Goal: Navigation & Orientation: Find specific page/section

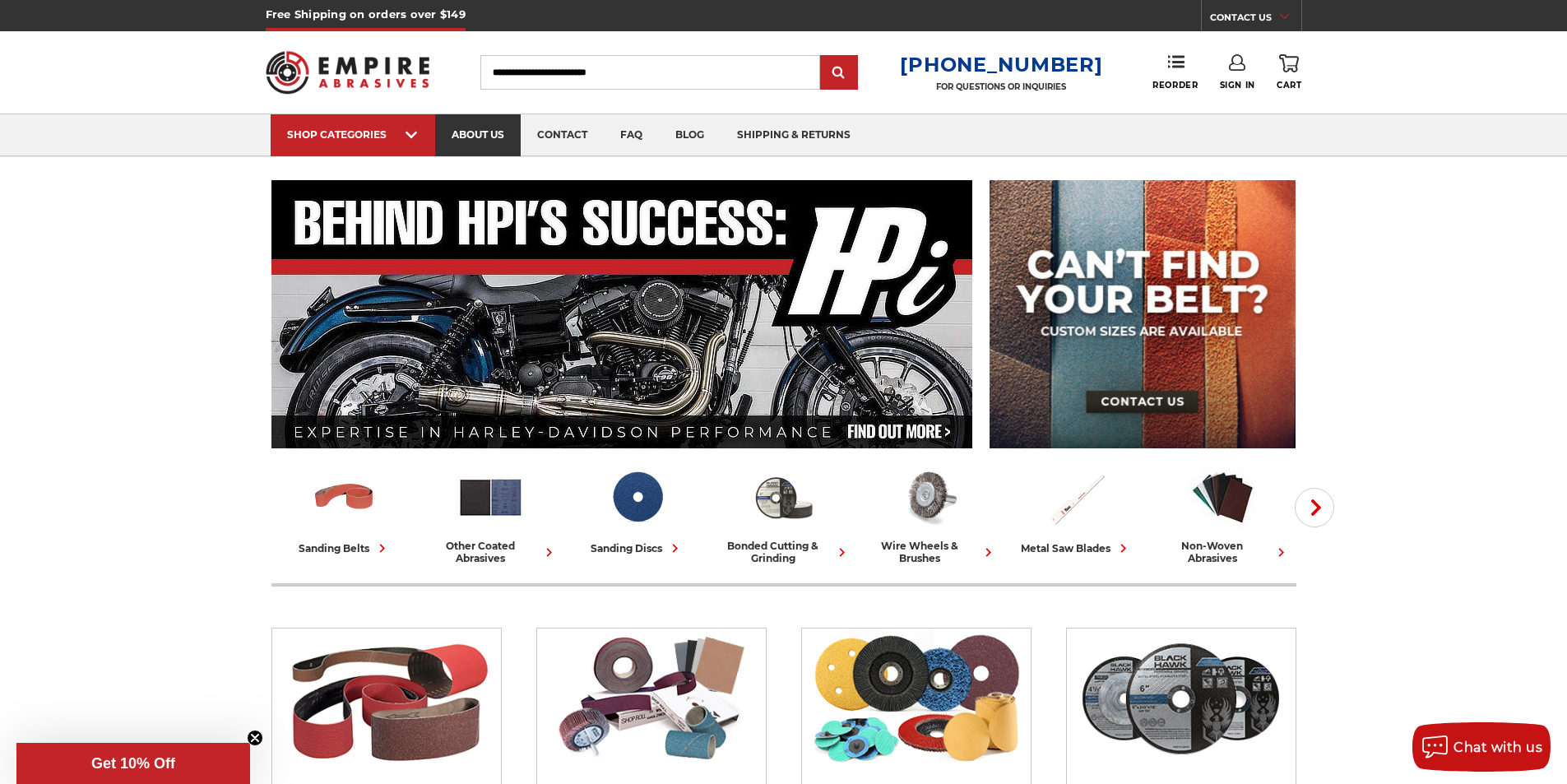
click at [499, 128] on link "about us" at bounding box center [478, 135] width 85 height 42
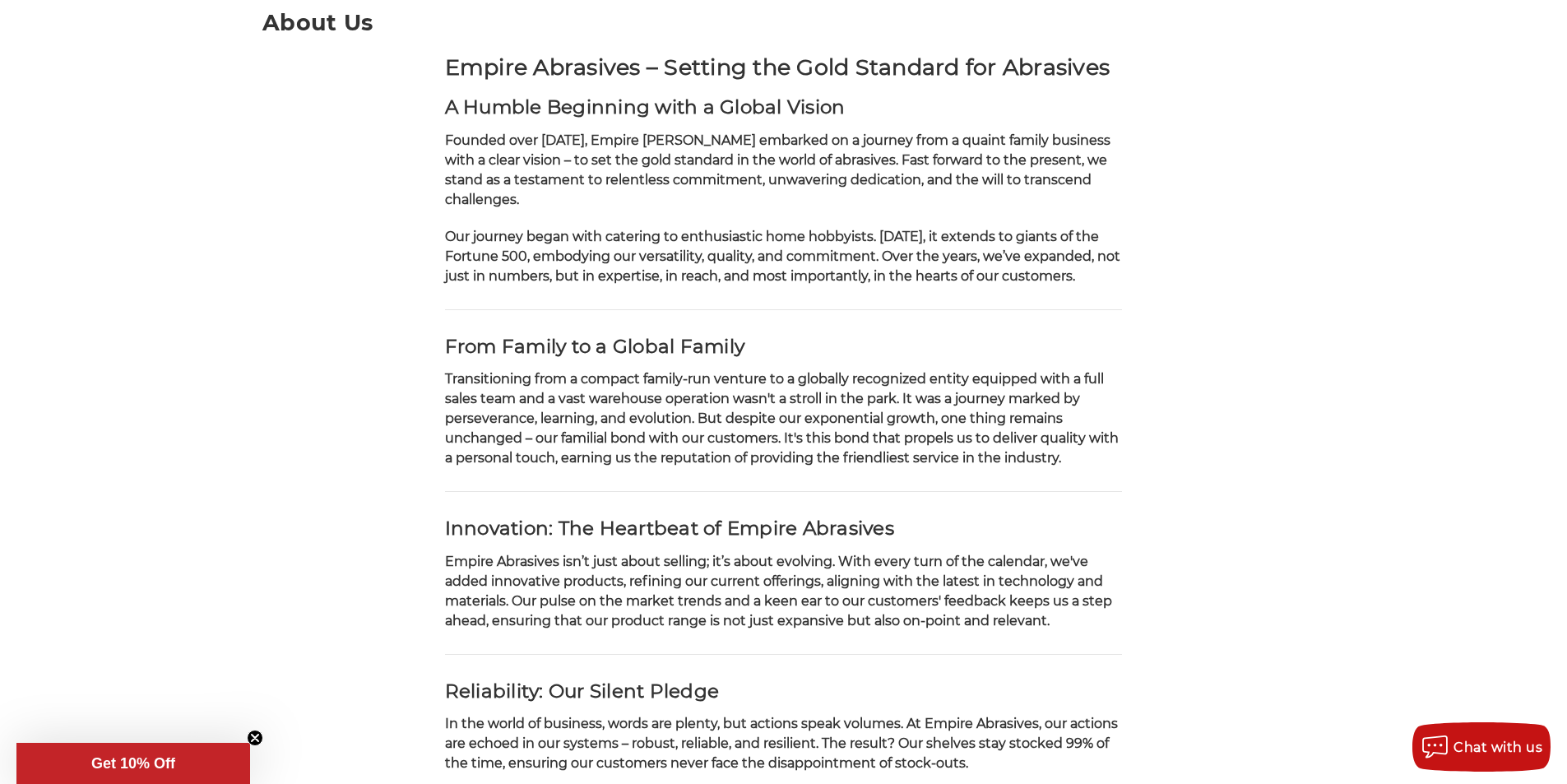
scroll to position [247, 0]
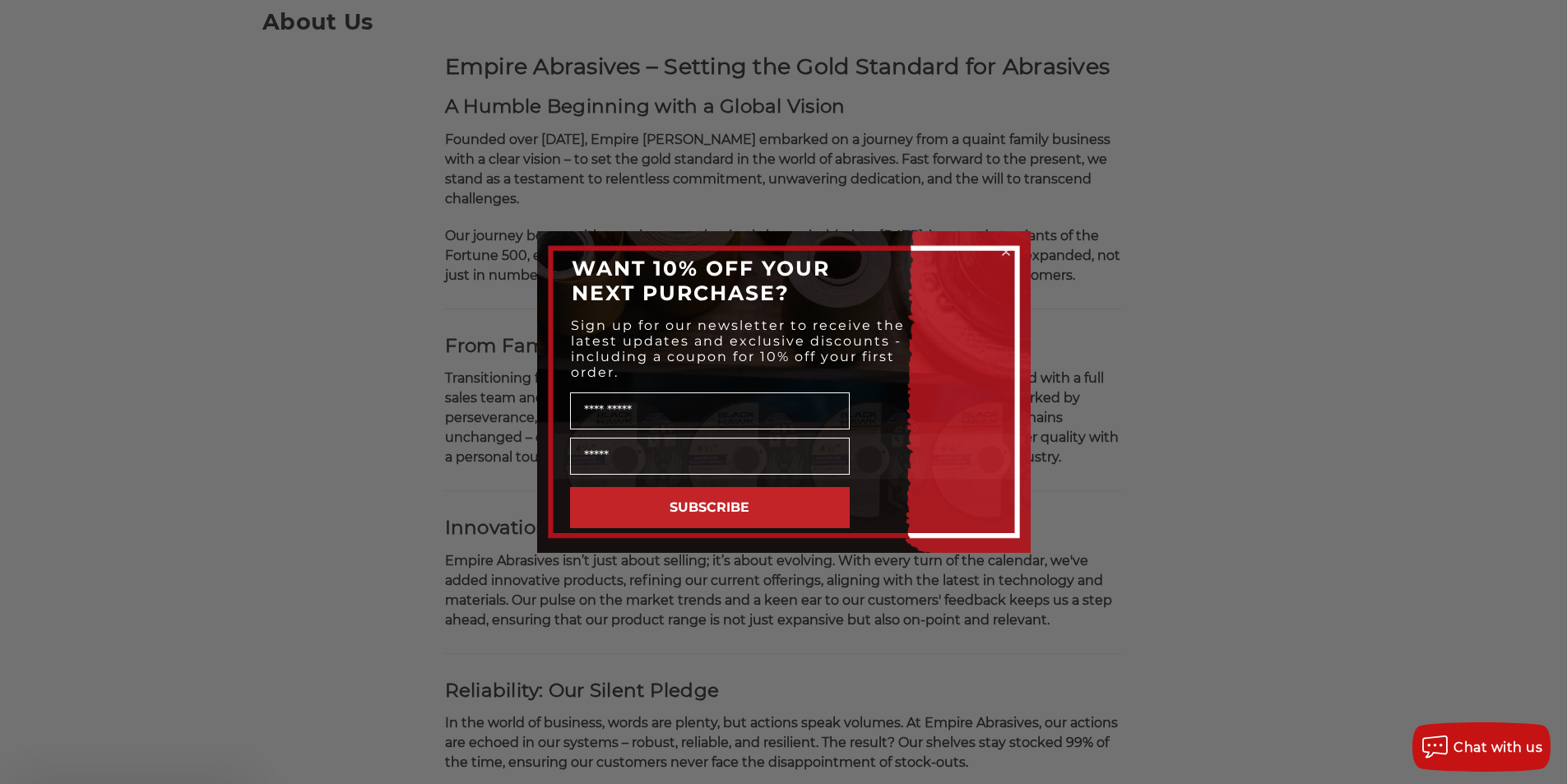
click at [1221, 526] on div "Close dialog WANT 10% OFF YOUR NEXT PURCHASE? Sign up for our newsletter to rec…" at bounding box center [784, 392] width 1567 height 784
click at [1006, 248] on circle "Close dialog" at bounding box center [1006, 252] width 16 height 16
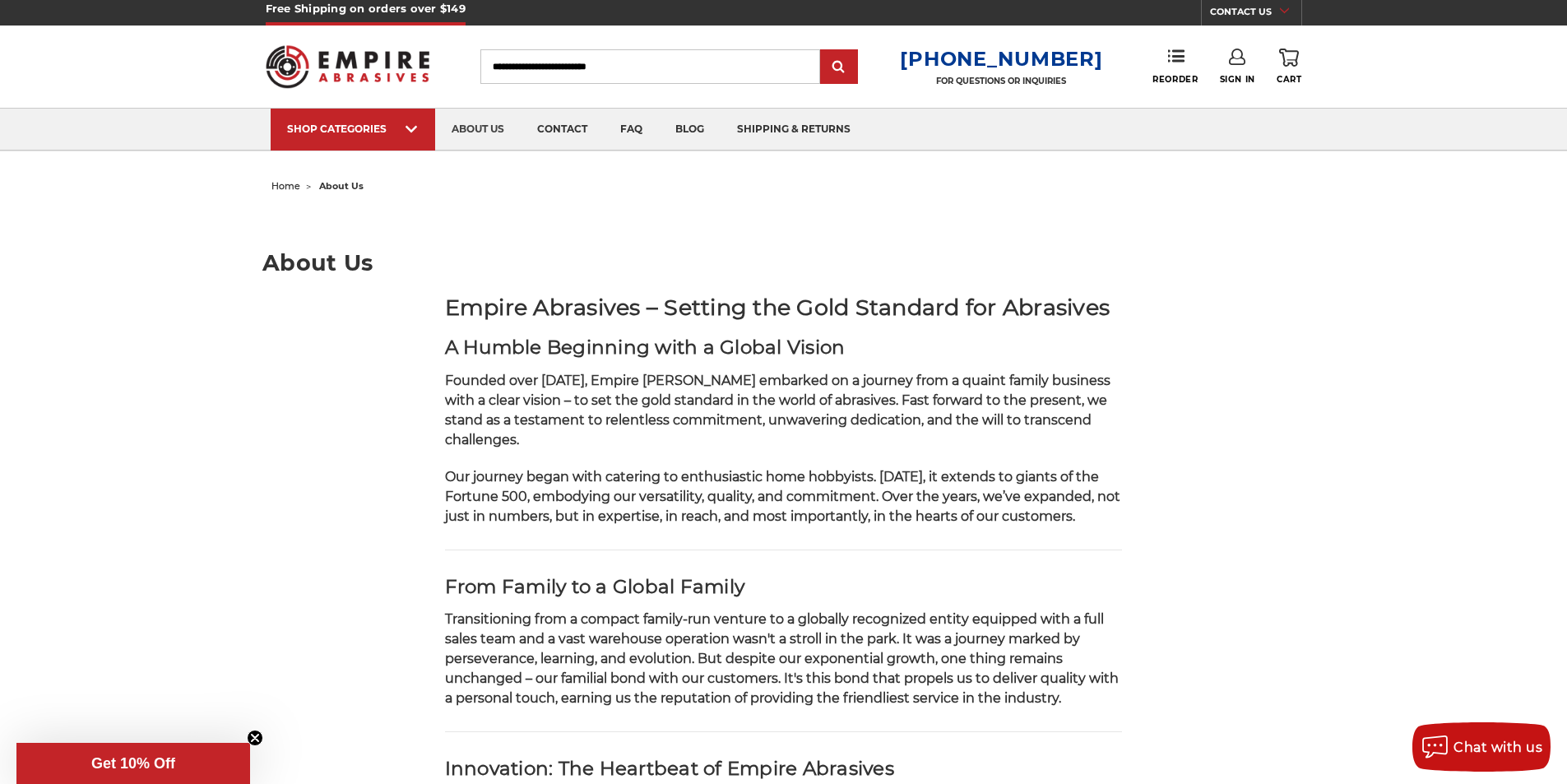
scroll to position [0, 0]
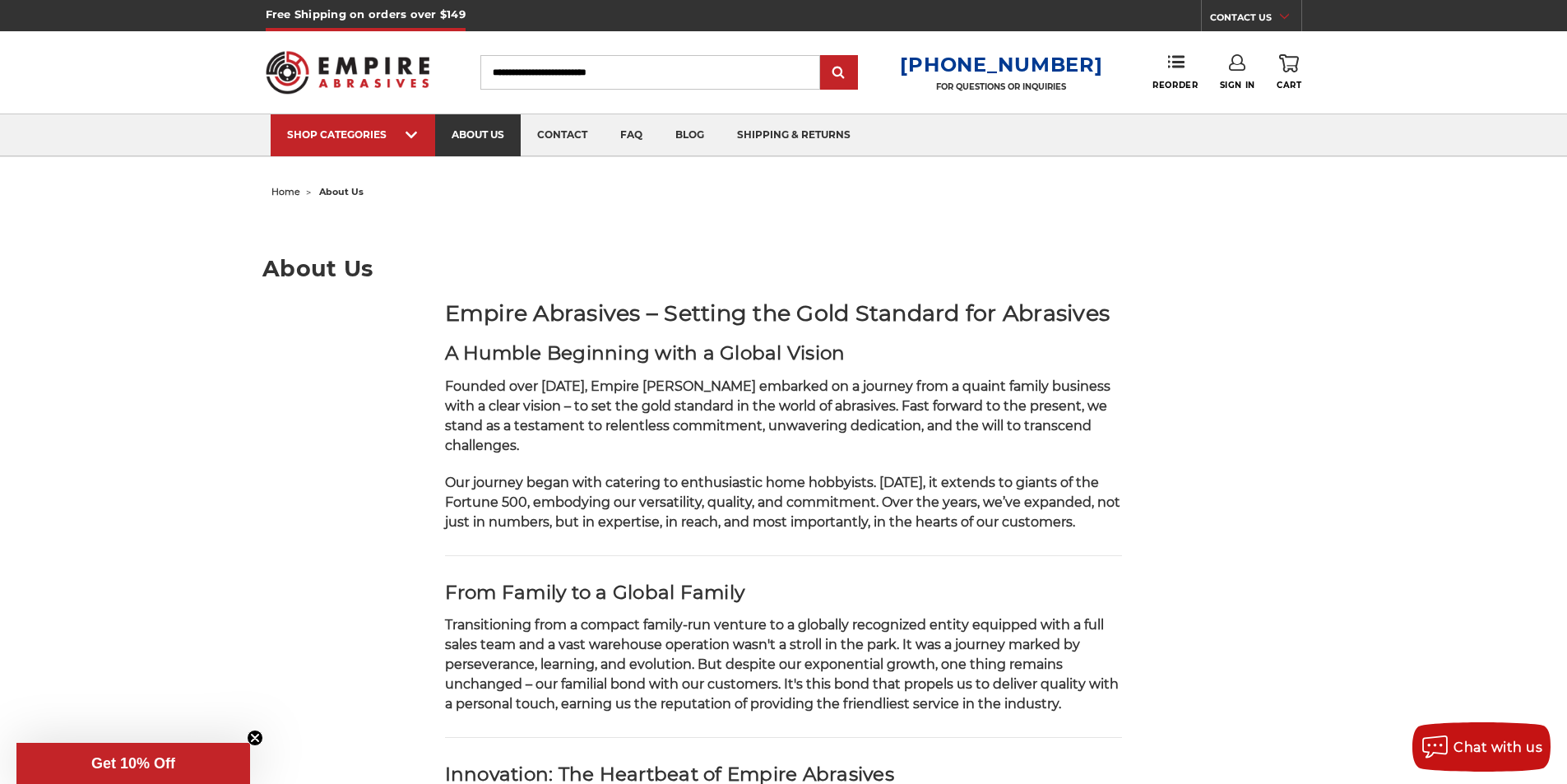
click at [492, 141] on link "about us" at bounding box center [478, 135] width 85 height 42
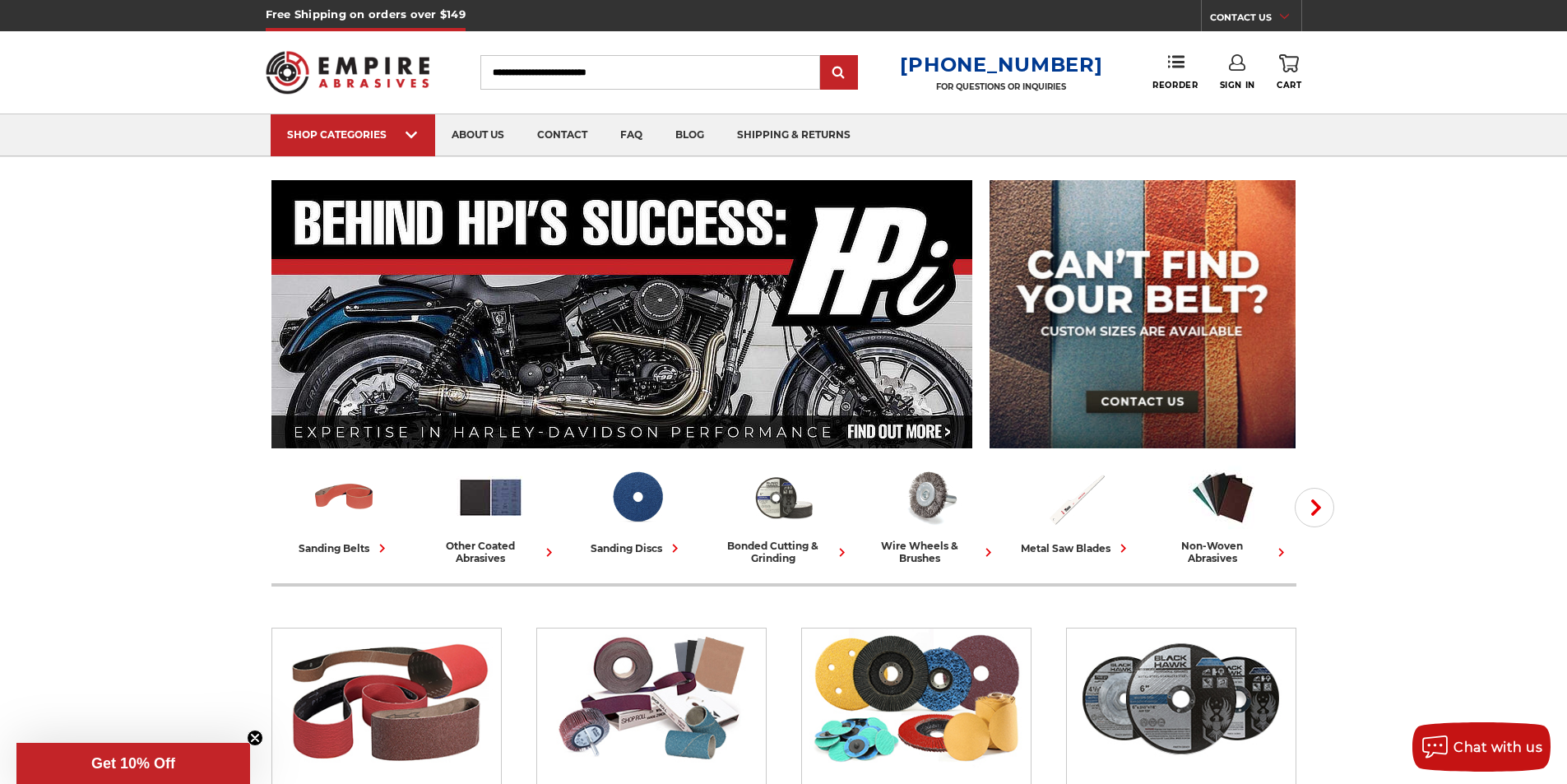
scroll to position [2877, 0]
